Goal: Find specific page/section: Find specific page/section

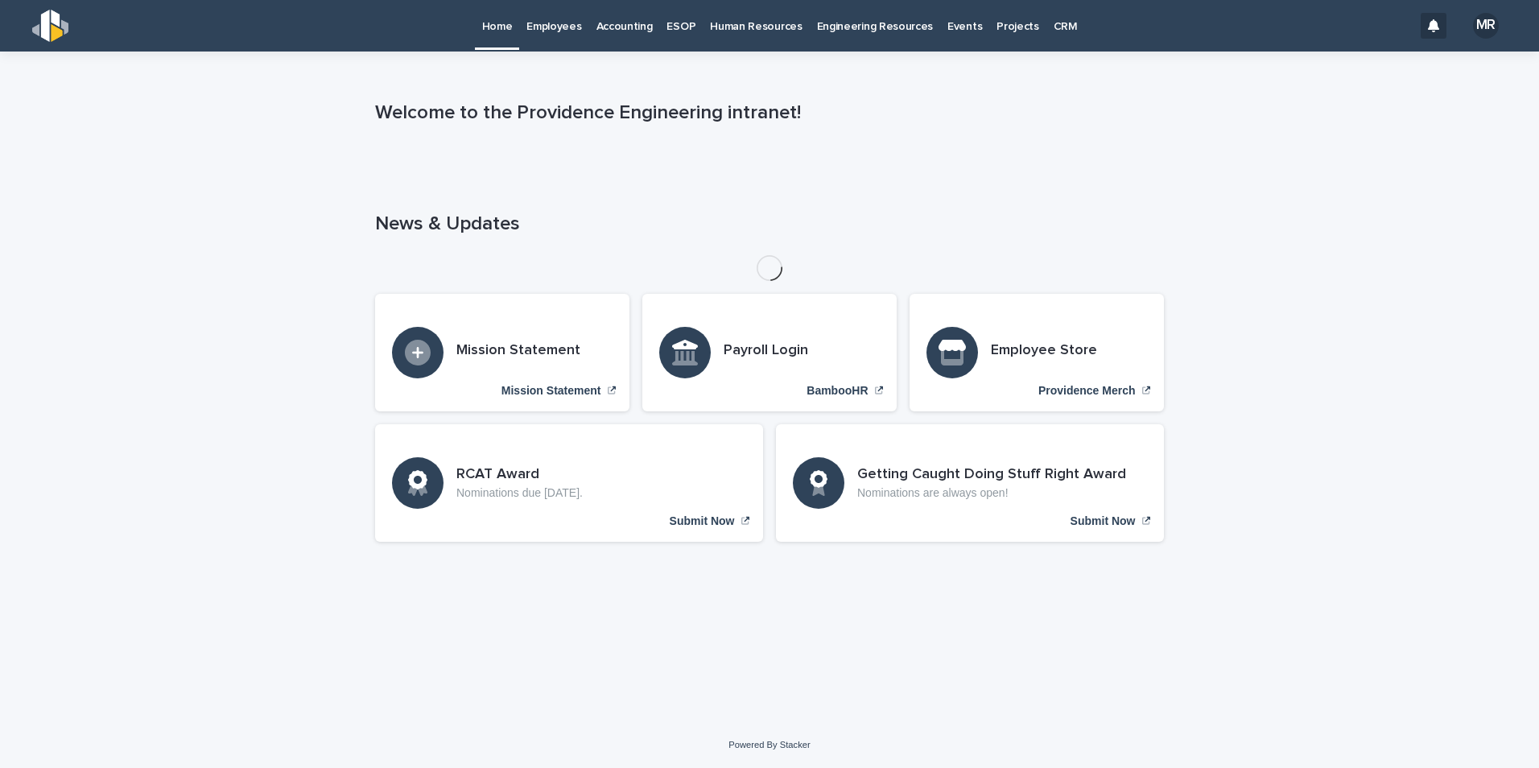
click at [571, 24] on p "Employees" at bounding box center [553, 17] width 55 height 34
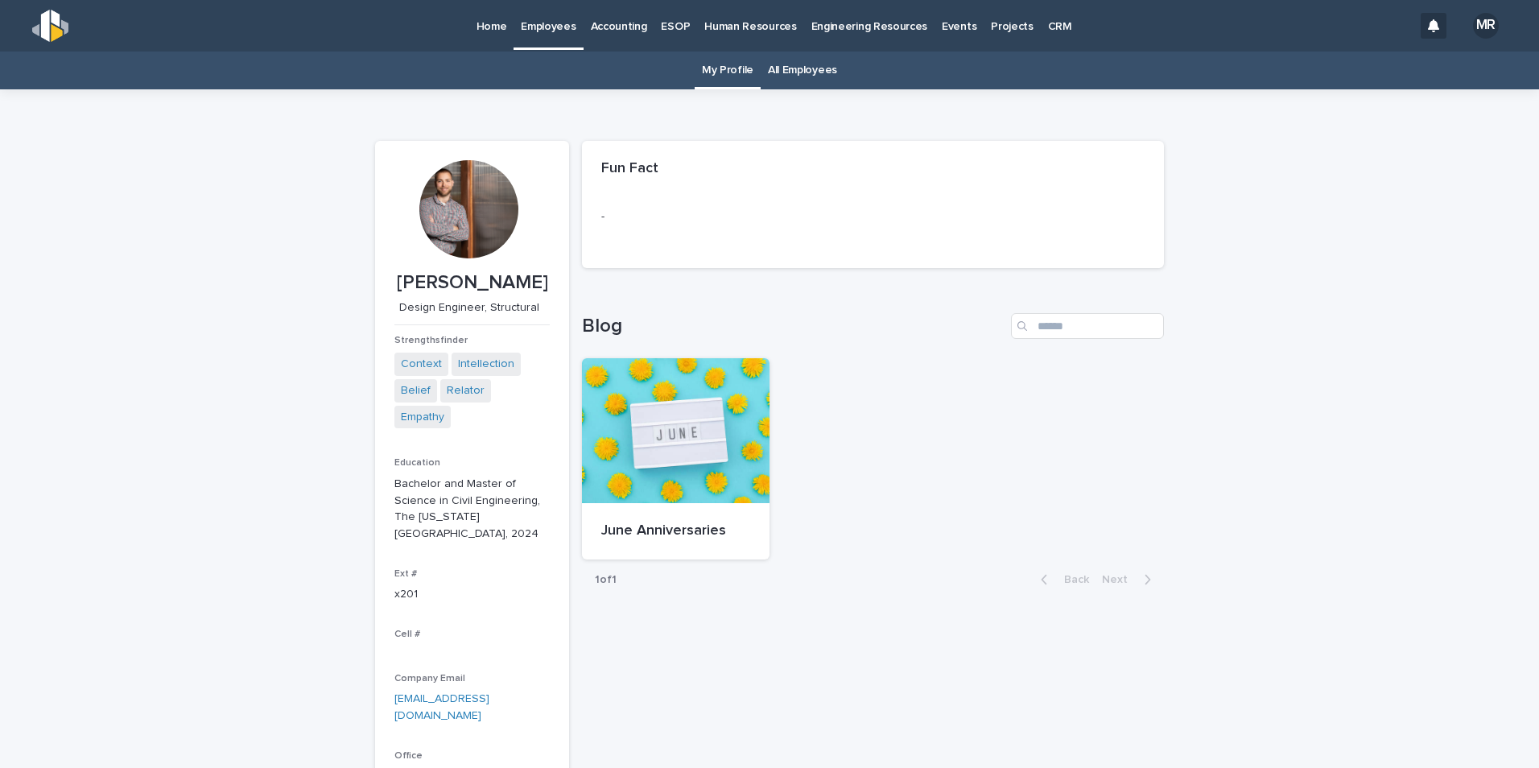
click at [780, 76] on link "All Employees" at bounding box center [802, 71] width 69 height 38
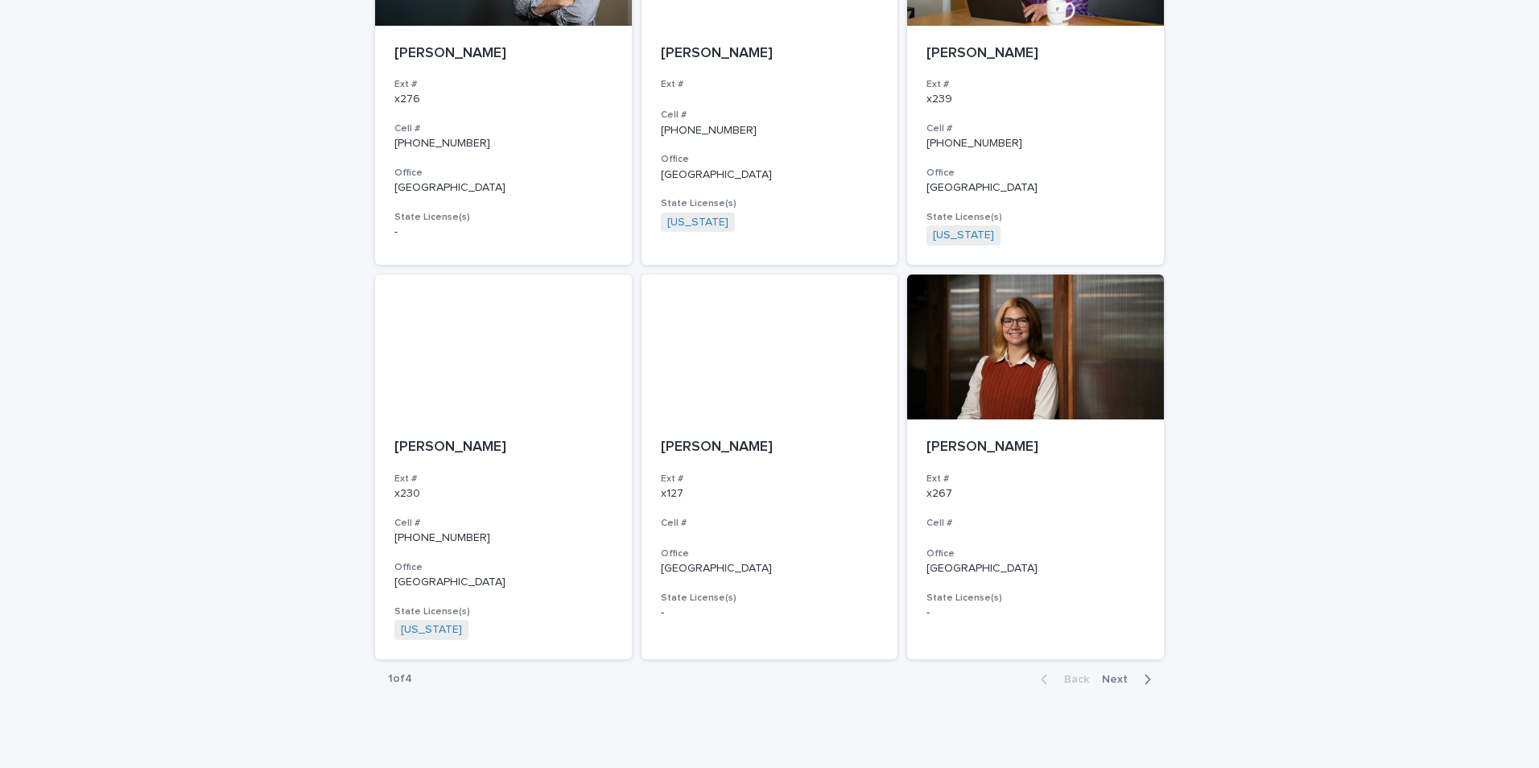
scroll to position [2737, 0]
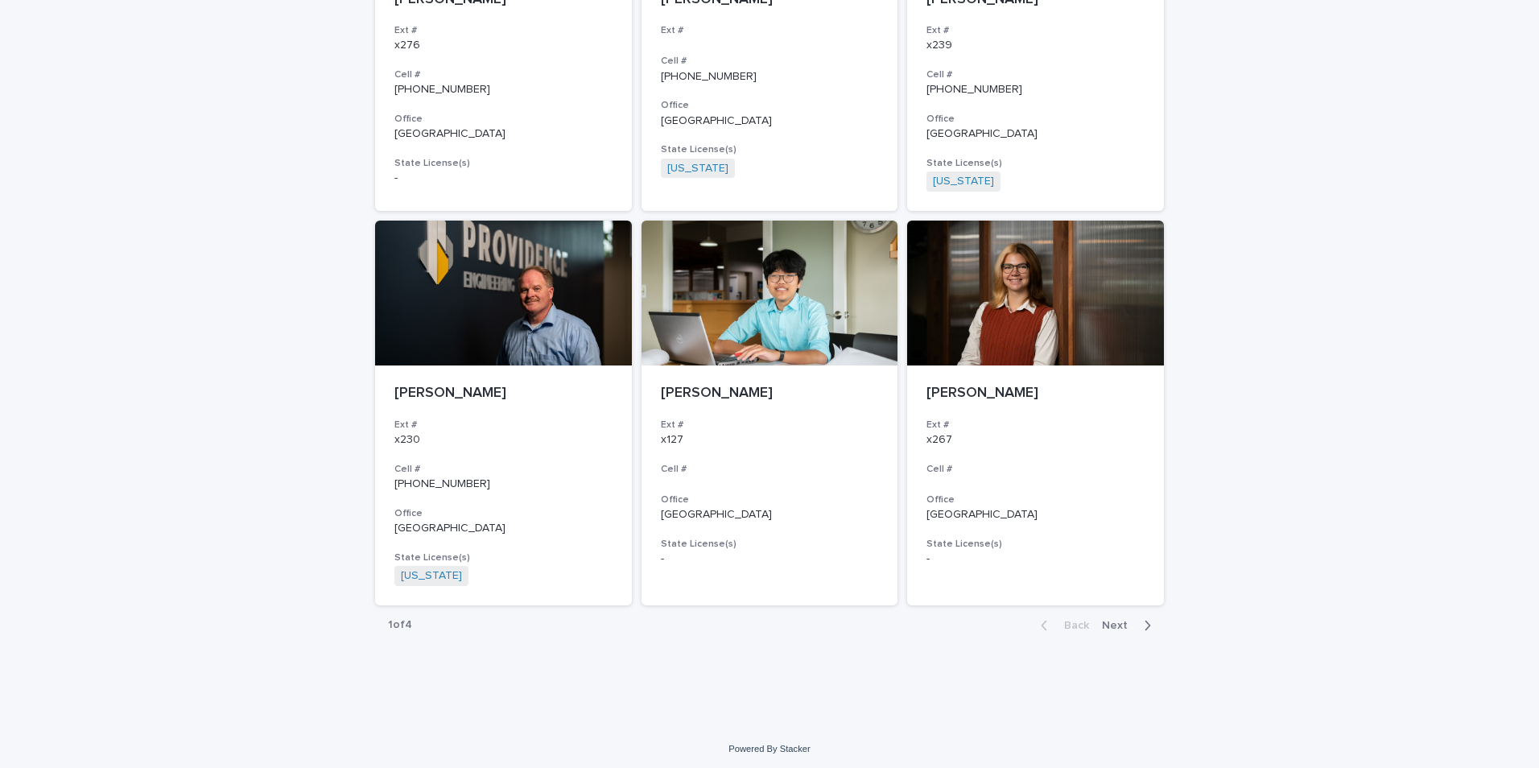
click at [1125, 628] on span "Next" at bounding box center [1119, 625] width 35 height 11
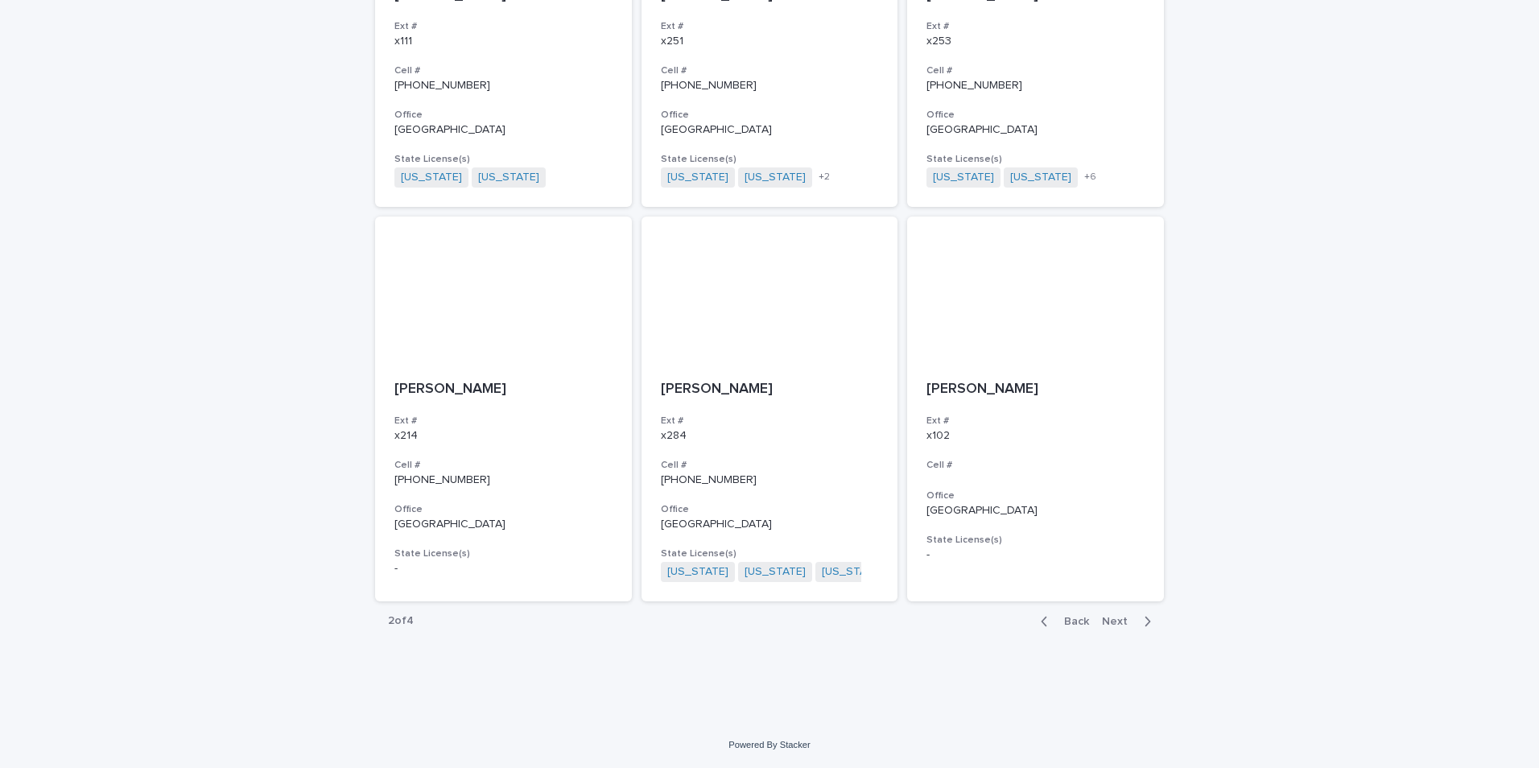
scroll to position [2728, 0]
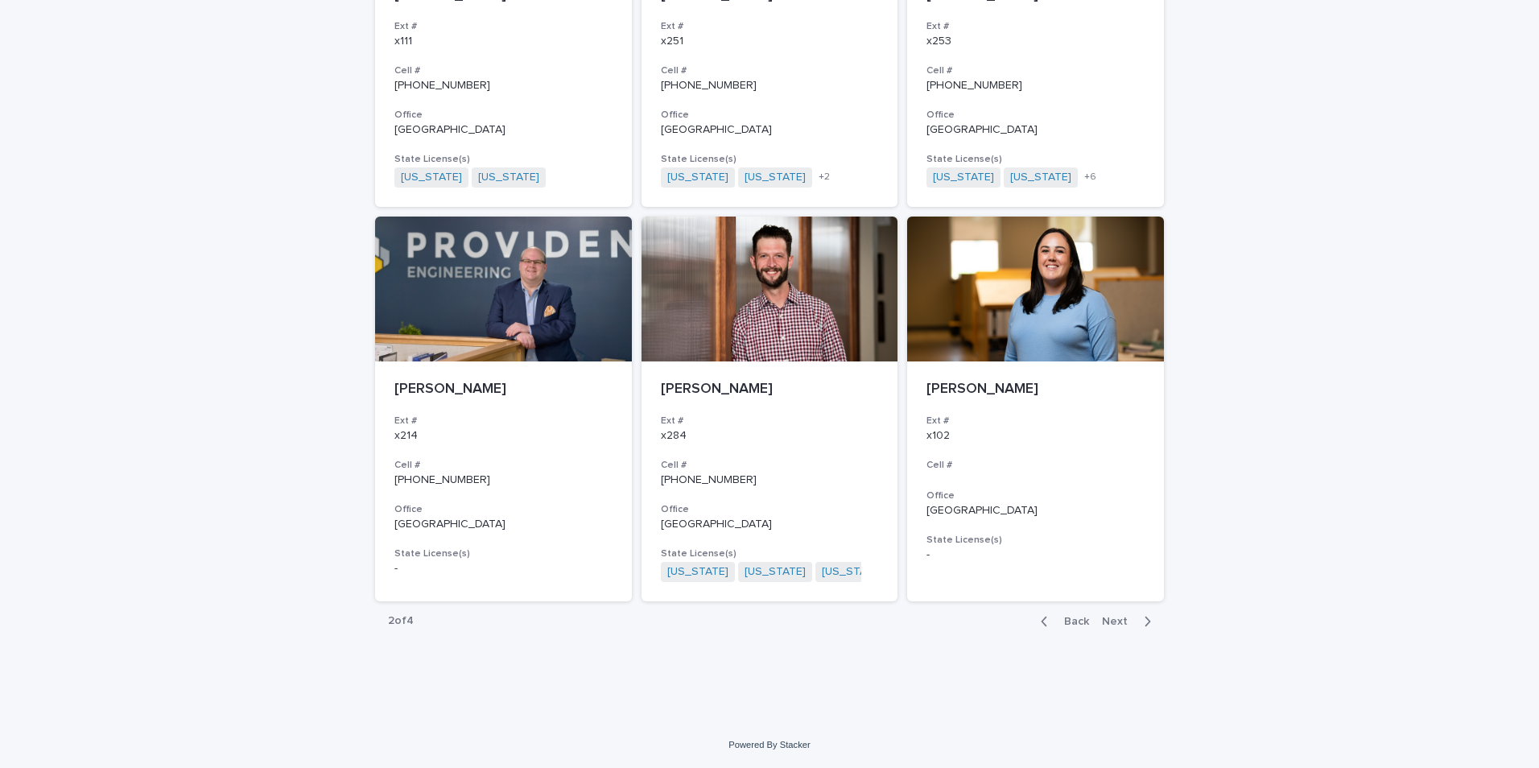
click at [1114, 625] on span "Next" at bounding box center [1119, 621] width 35 height 11
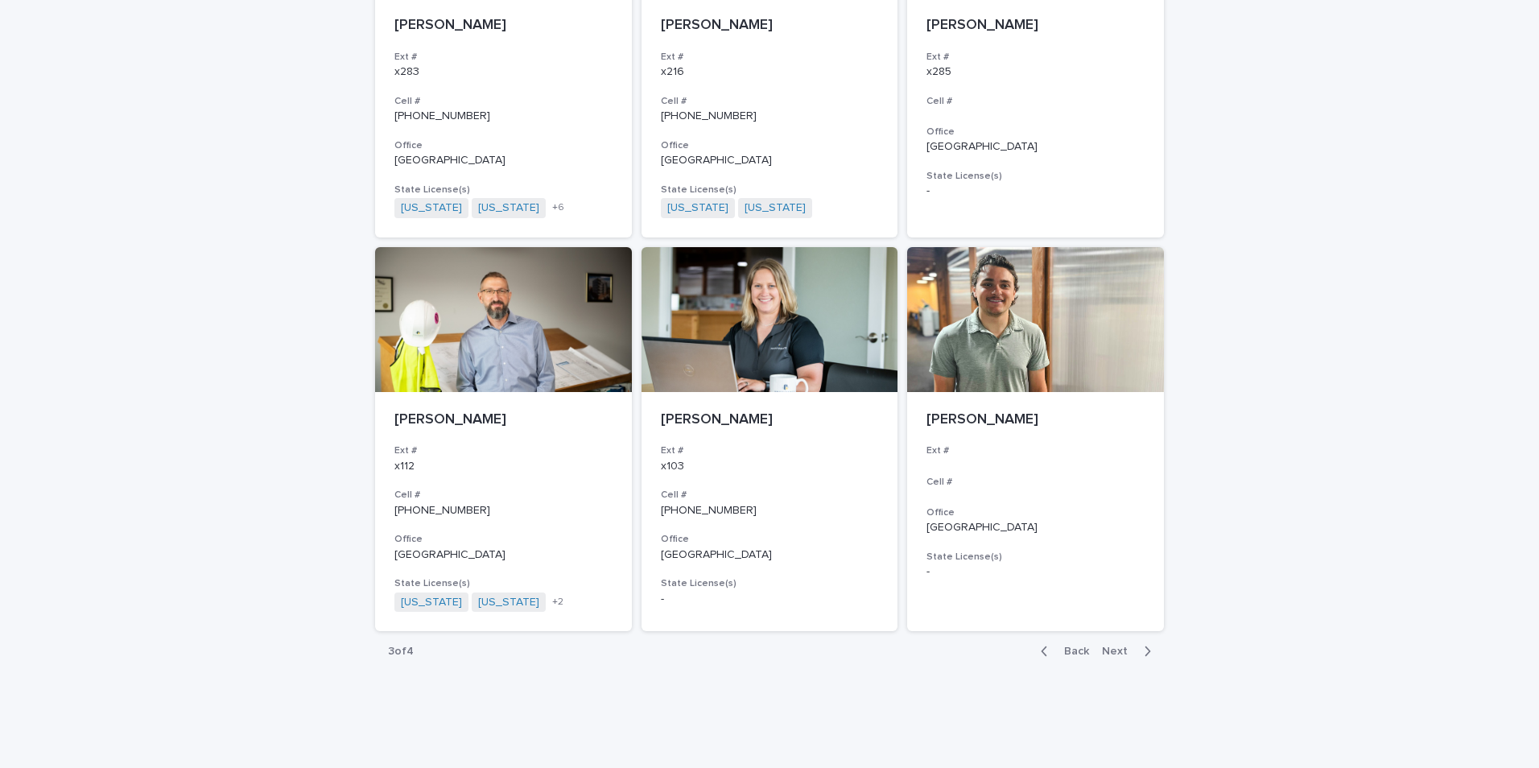
click at [1110, 646] on span "Next" at bounding box center [1119, 651] width 35 height 11
